Goal: Check status: Check status

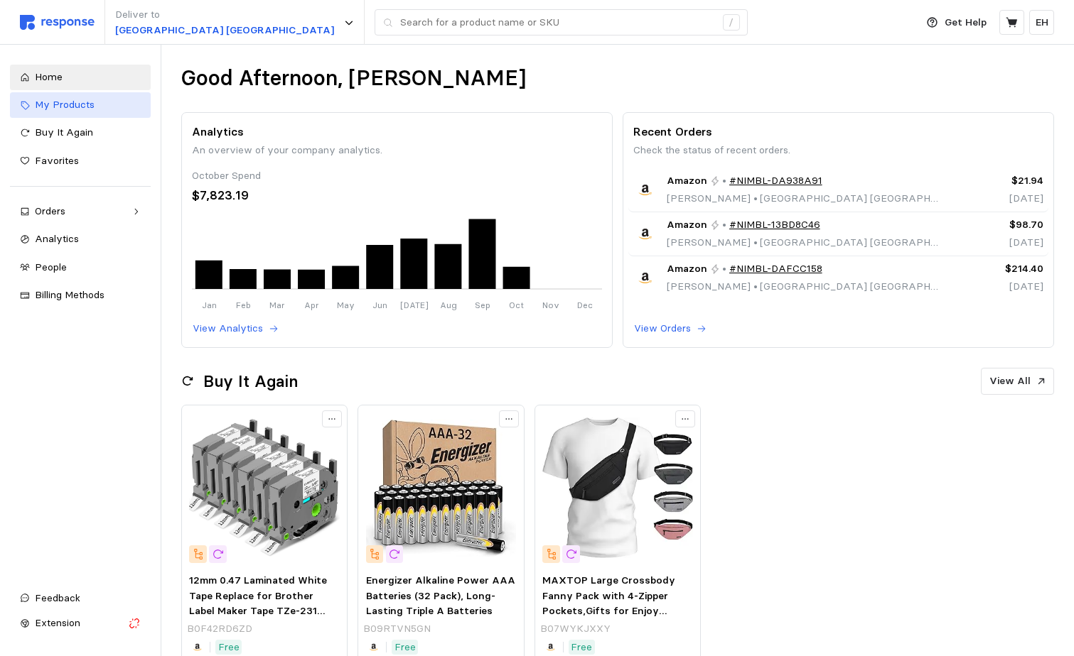
click at [67, 100] on span "My Products" at bounding box center [65, 104] width 60 height 13
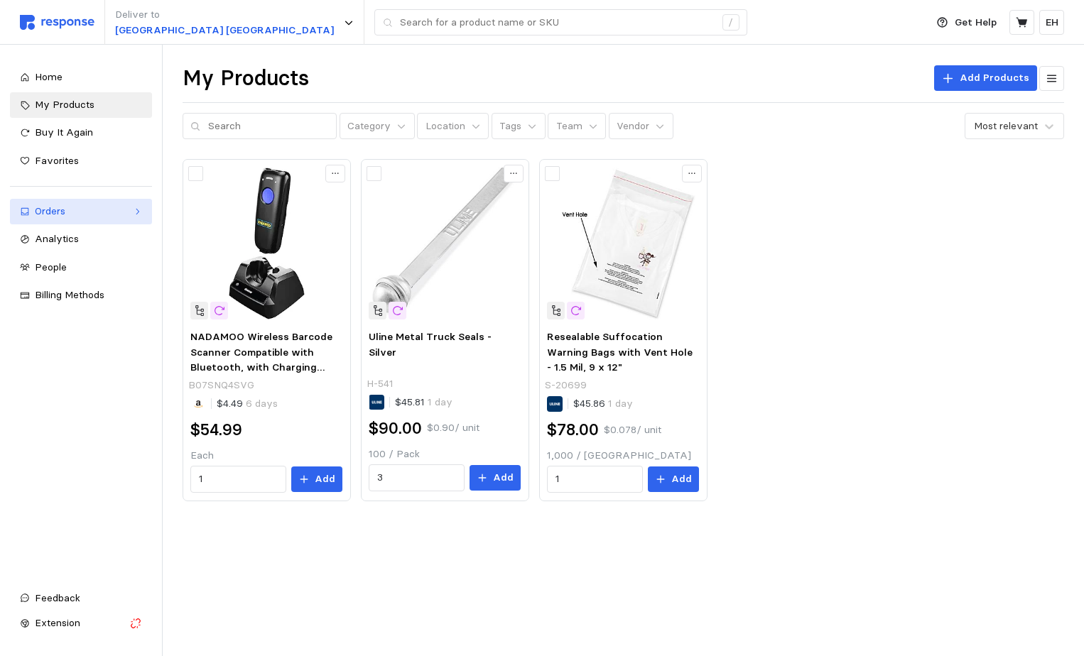
click at [75, 207] on div "Orders" at bounding box center [81, 212] width 92 height 16
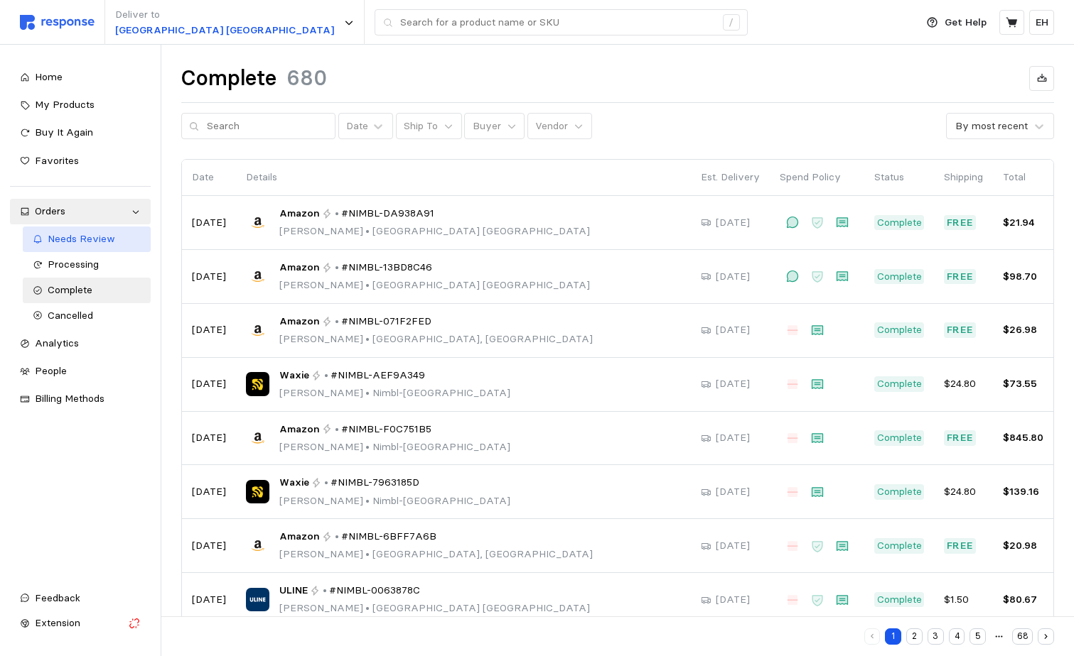
click at [102, 237] on span "Needs Review" at bounding box center [81, 238] width 67 height 13
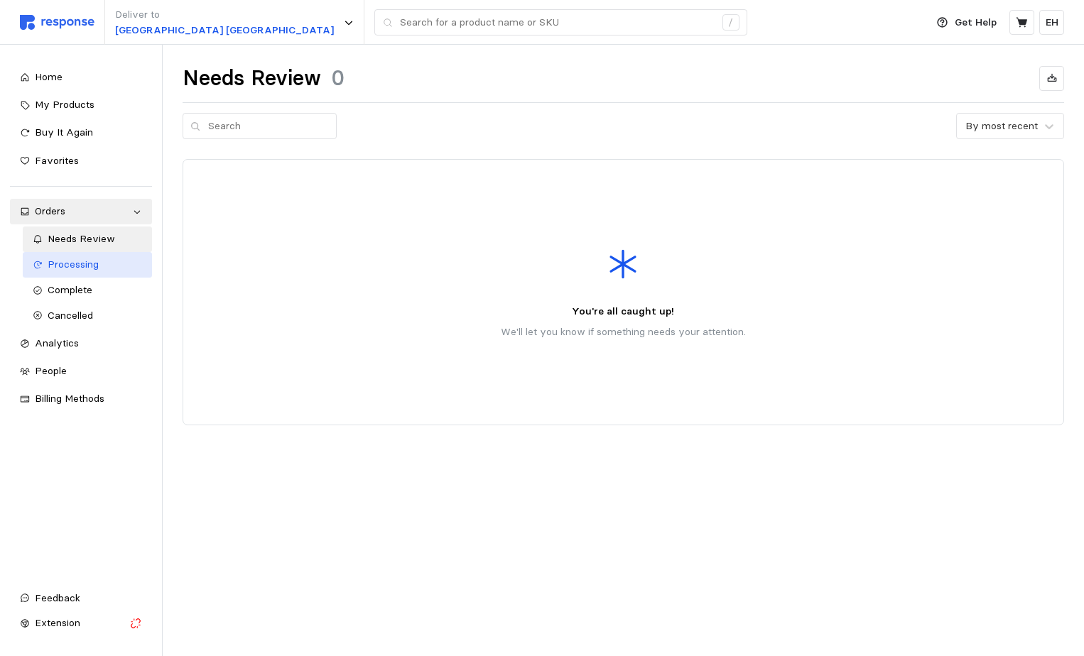
click at [90, 266] on span "Processing" at bounding box center [73, 264] width 51 height 13
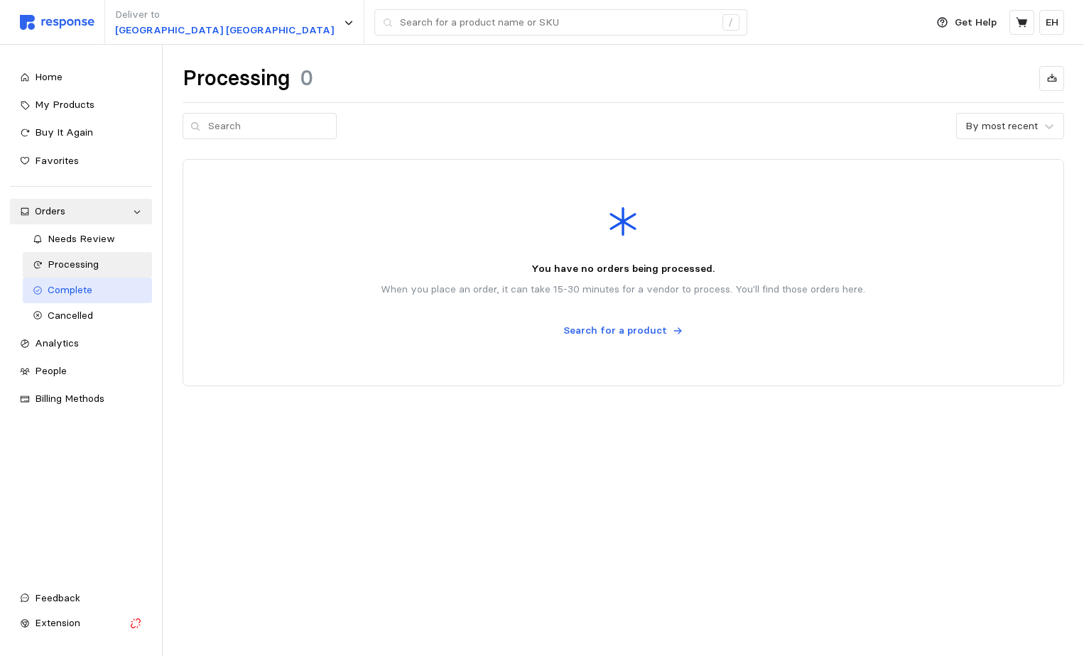
click at [85, 284] on span "Complete" at bounding box center [70, 289] width 45 height 13
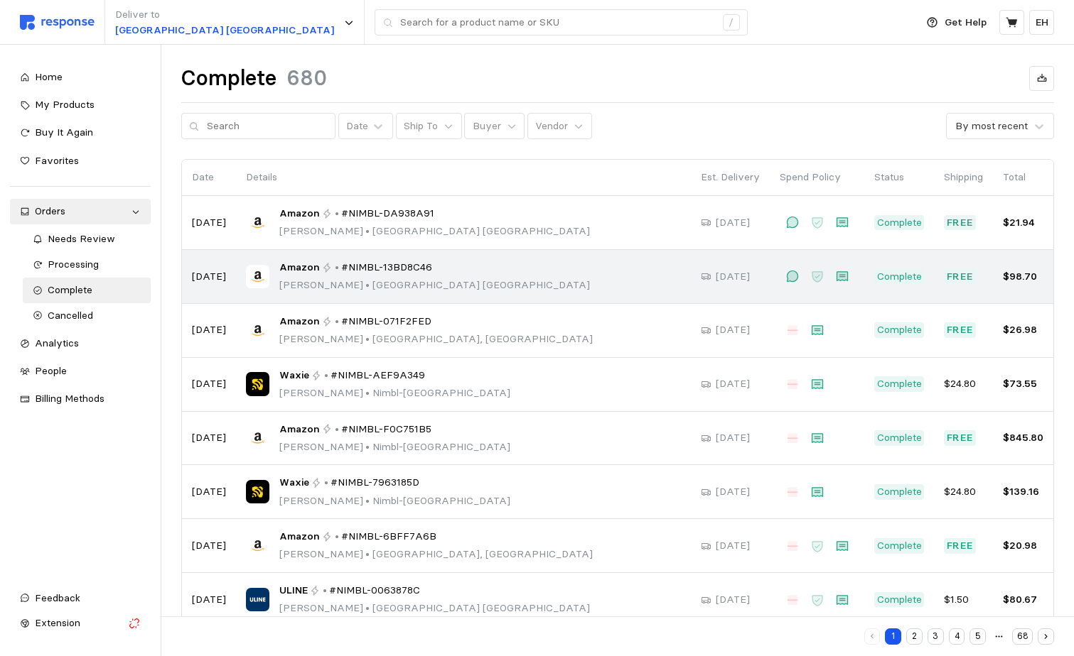
click at [658, 276] on div "Amazon • #NIMBL-13BD8C46 [PERSON_NAME] • [GEOGRAPHIC_DATA]" at bounding box center [463, 276] width 435 height 33
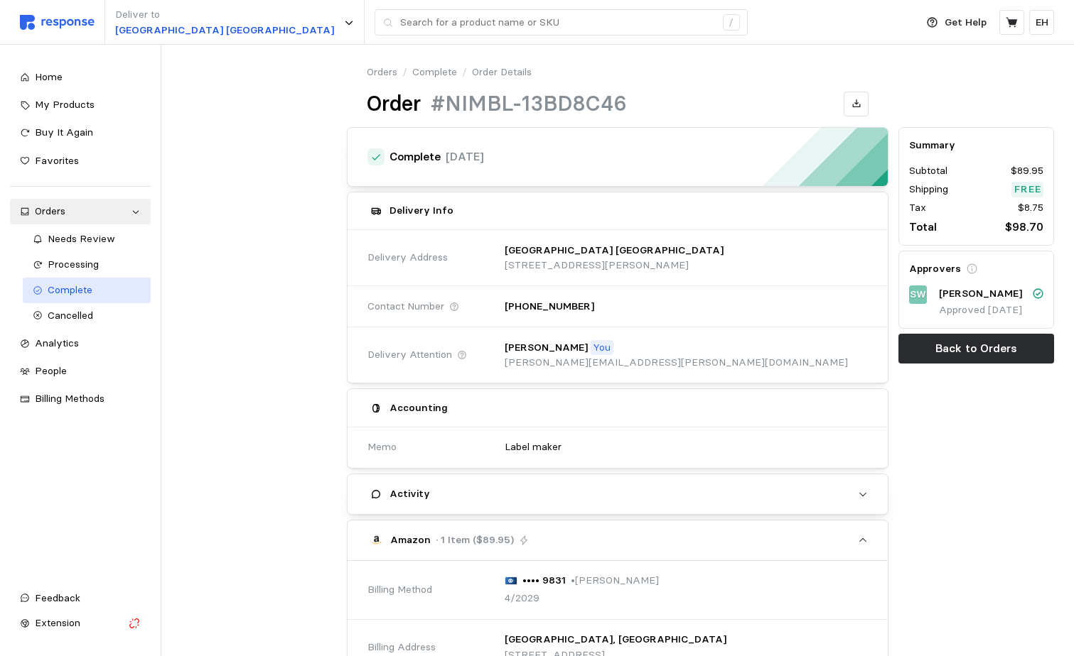
click at [100, 286] on div "Complete" at bounding box center [94, 291] width 93 height 16
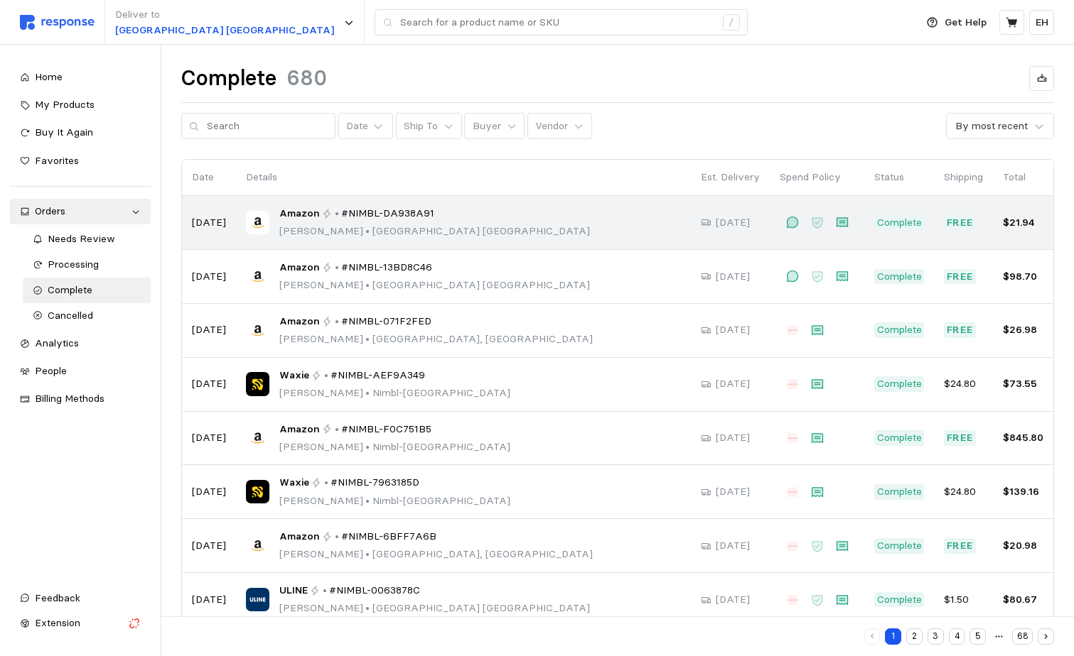
click at [564, 239] on td "Amazon • #NIMBL-DA938A91 [PERSON_NAME] • [GEOGRAPHIC_DATA]" at bounding box center [463, 223] width 455 height 54
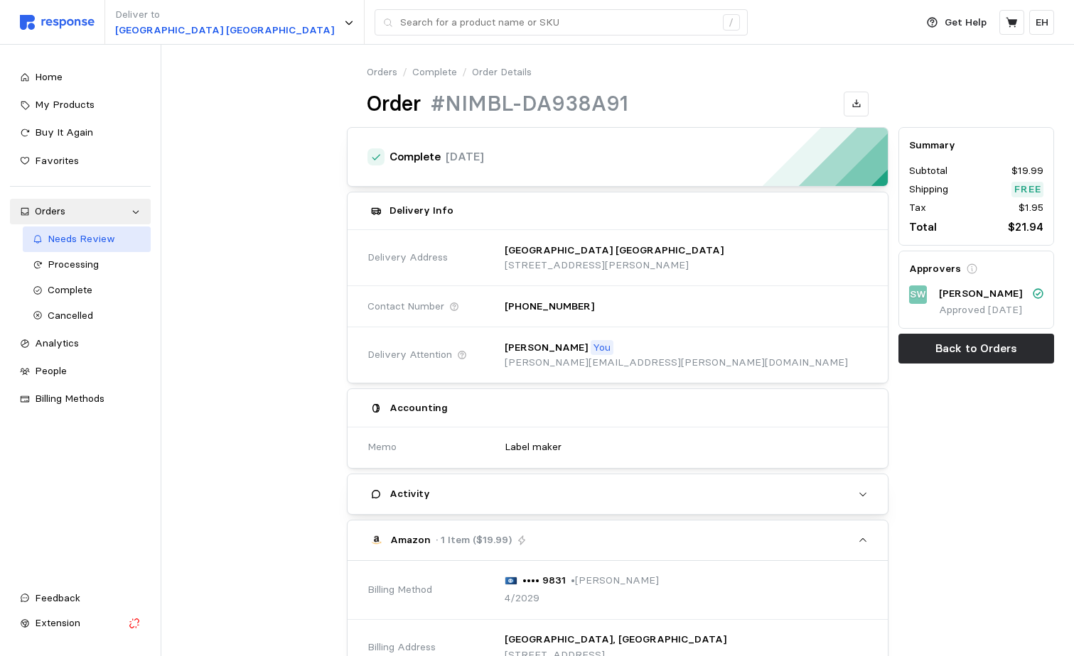
click at [101, 249] on link "Needs Review" at bounding box center [87, 240] width 128 height 26
